Goal: Register for event/course

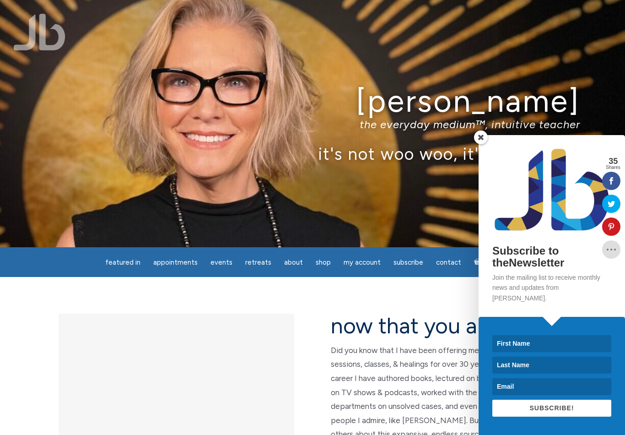
click at [607, 117] on div "Jamie Butler the everyday medium™, intuitive teacher it's not woo woo, it's tru…" at bounding box center [312, 123] width 625 height 247
click at [482, 144] on span at bounding box center [481, 137] width 14 height 14
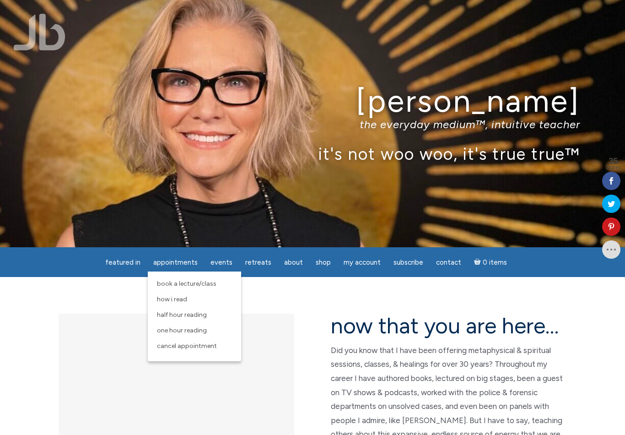
click at [213, 289] on link "Book a Lecture/Class" at bounding box center [194, 284] width 84 height 16
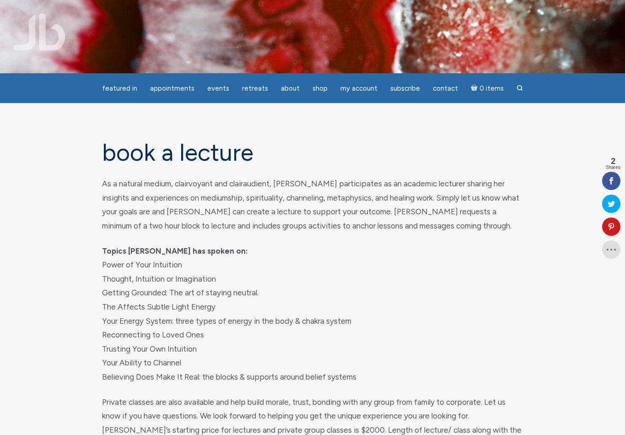
click at [407, 92] on span "Subscribe" at bounding box center [405, 88] width 30 height 8
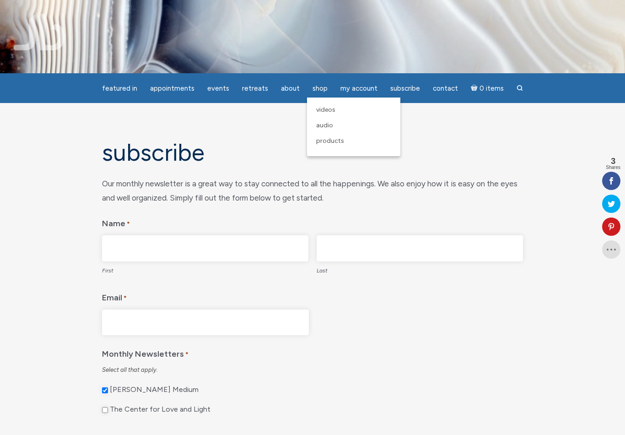
click at [334, 142] on span "Products" at bounding box center [330, 141] width 28 height 8
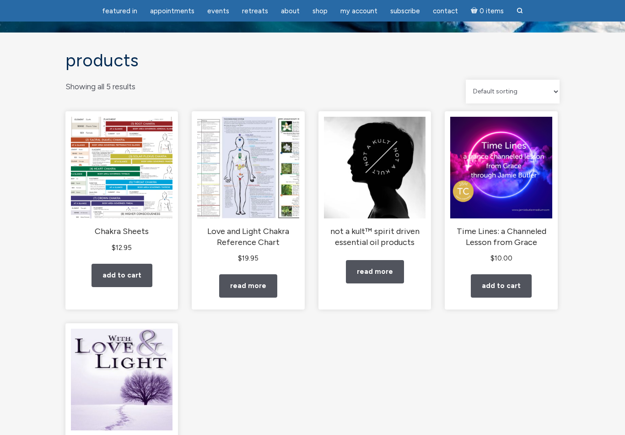
scroll to position [42, 0]
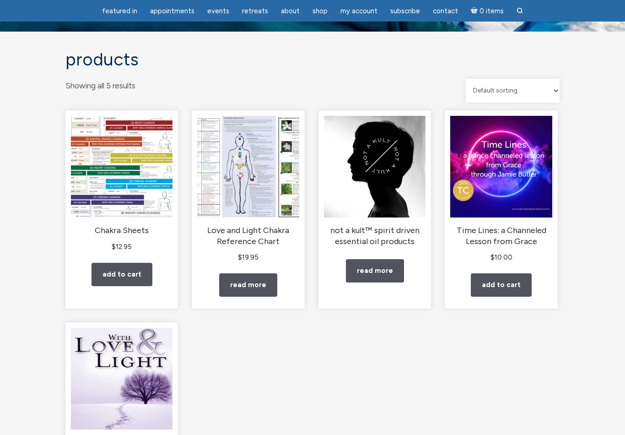
click at [386, 277] on link "Read more" at bounding box center [375, 270] width 58 height 23
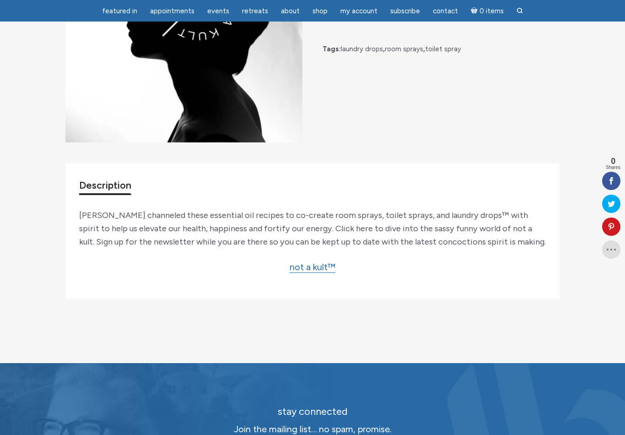
scroll to position [196, 0]
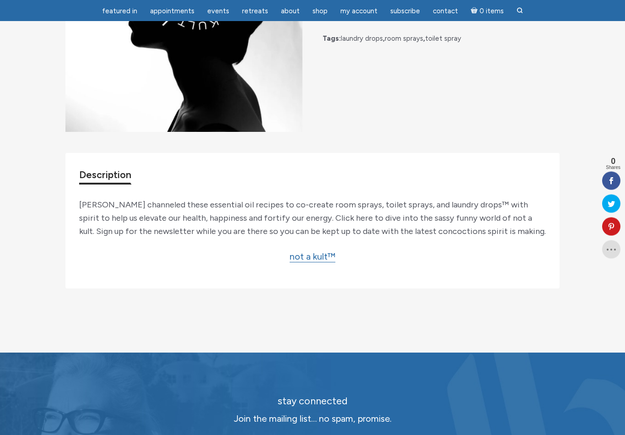
click at [308, 263] on link "not a kult™" at bounding box center [313, 256] width 46 height 11
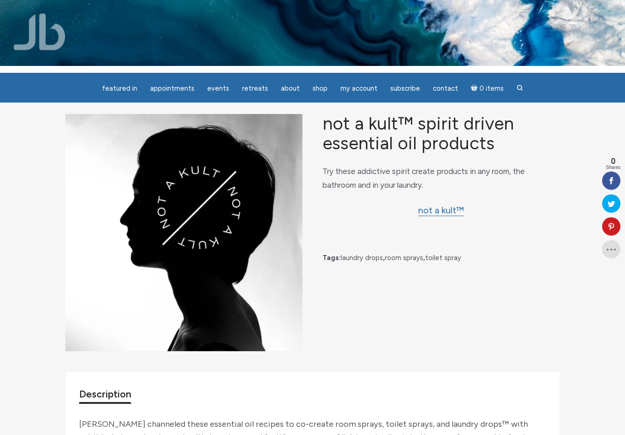
scroll to position [0, 0]
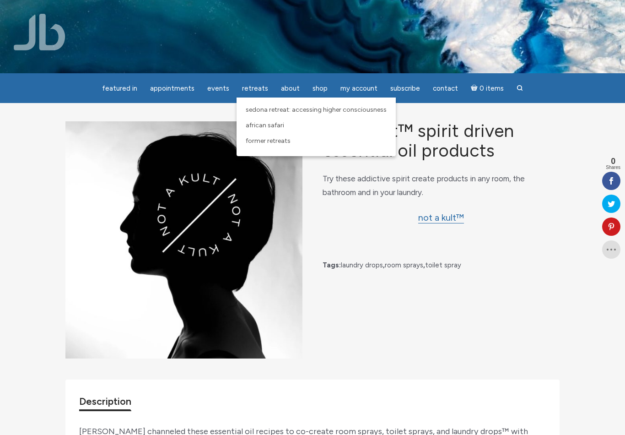
click at [285, 145] on span "Former Retreats" at bounding box center [268, 141] width 45 height 8
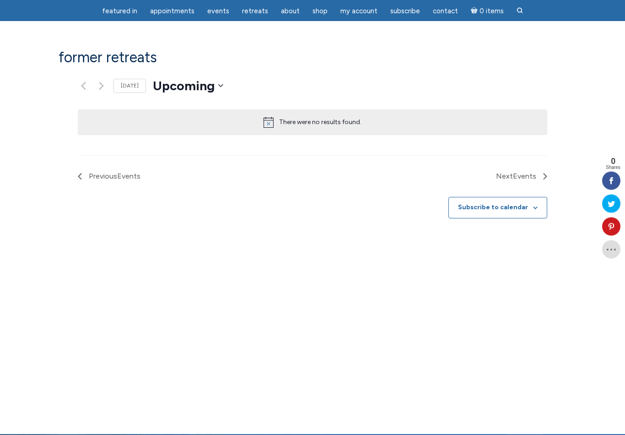
scroll to position [566, 0]
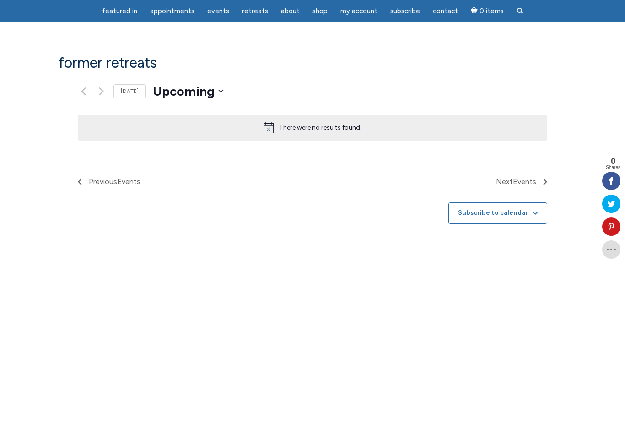
click at [117, 177] on span "Events" at bounding box center [128, 181] width 23 height 9
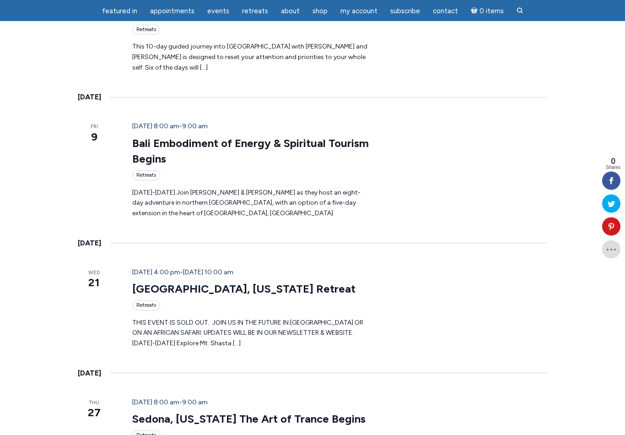
scroll to position [735, 0]
click at [235, 412] on link "Sedona, Arizona The Art of Trance Begins" at bounding box center [248, 419] width 233 height 14
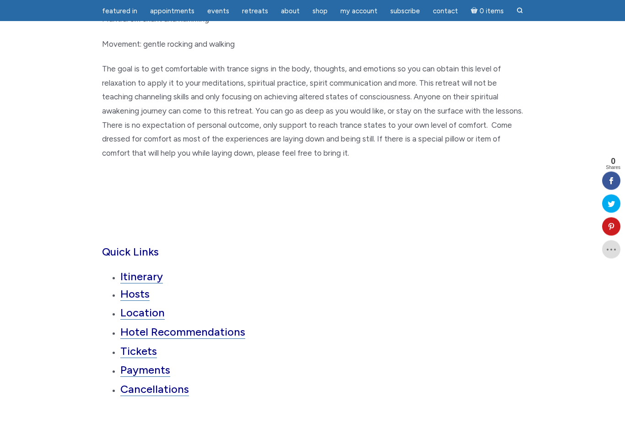
scroll to position [557, 0]
click at [161, 363] on link "Payments" at bounding box center [145, 370] width 50 height 14
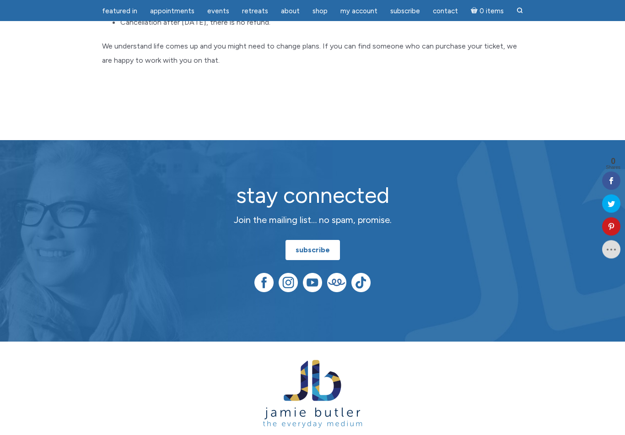
scroll to position [5488, 0]
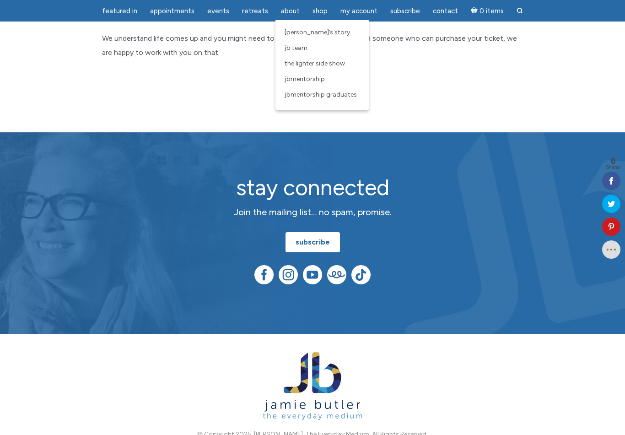
click at [311, 85] on link "JBMentorship" at bounding box center [322, 79] width 84 height 16
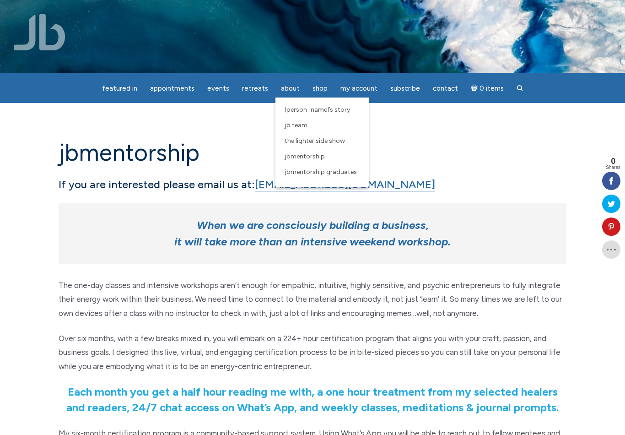
click at [313, 116] on link "[PERSON_NAME]’s Story" at bounding box center [322, 110] width 84 height 16
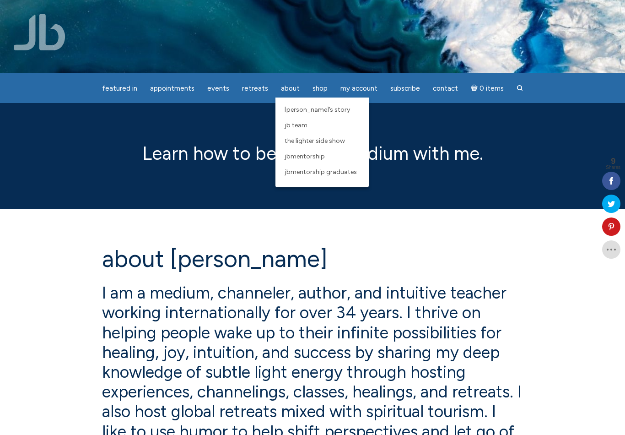
click at [301, 133] on link "JB Team" at bounding box center [322, 126] width 84 height 16
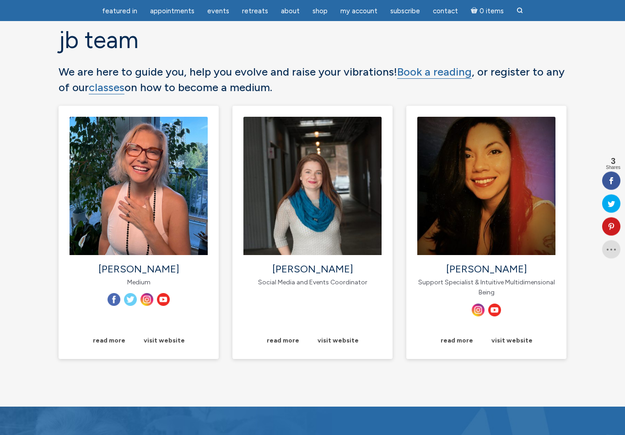
scroll to position [83, 0]
click at [509, 341] on link "visit website" at bounding box center [512, 340] width 58 height 15
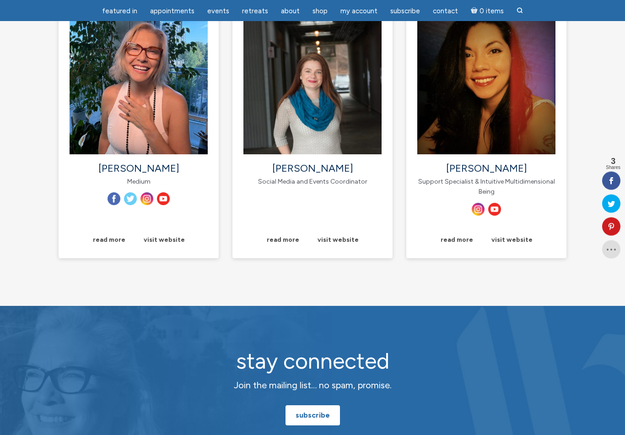
scroll to position [183, 0]
click at [345, 242] on link "visit website" at bounding box center [338, 239] width 58 height 15
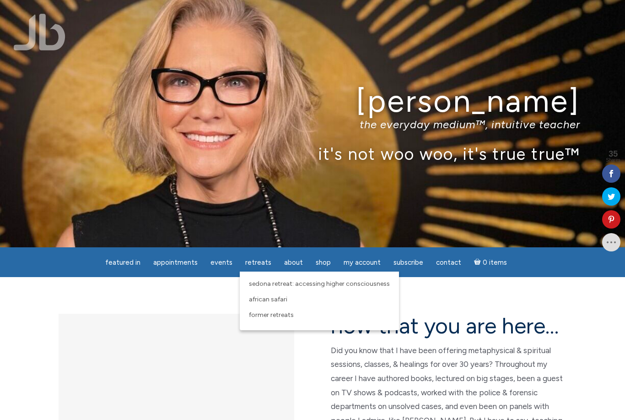
click at [309, 287] on span "Sedona Retreat: Accessing Higher Consciousness" at bounding box center [319, 284] width 141 height 8
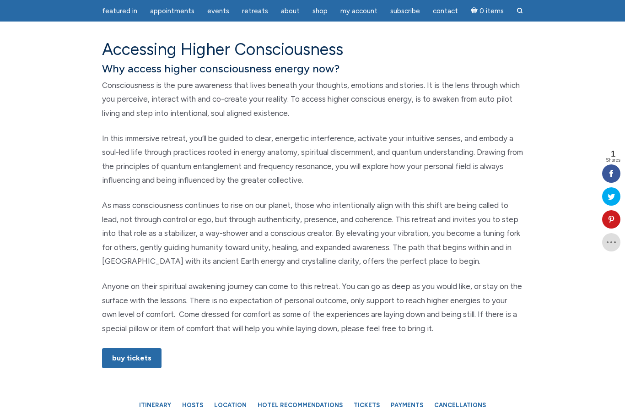
scroll to position [367, 0]
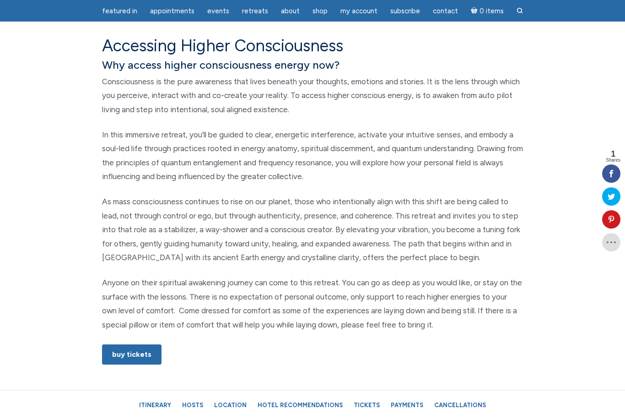
click at [157, 351] on link "Buy Tickets" at bounding box center [131, 354] width 59 height 20
